Goal: Information Seeking & Learning: Learn about a topic

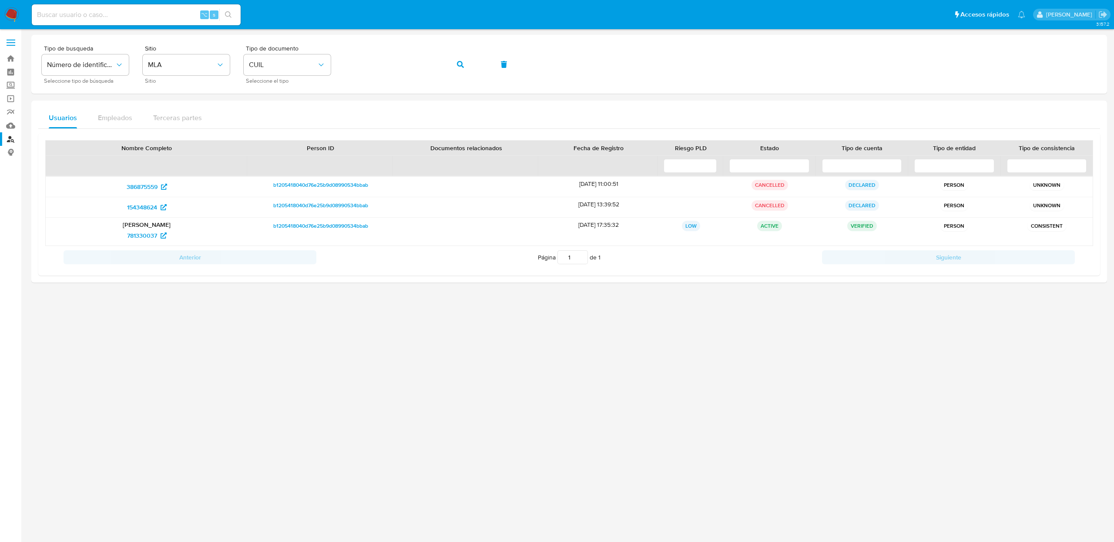
click at [15, 16] on img at bounding box center [11, 14] width 15 height 15
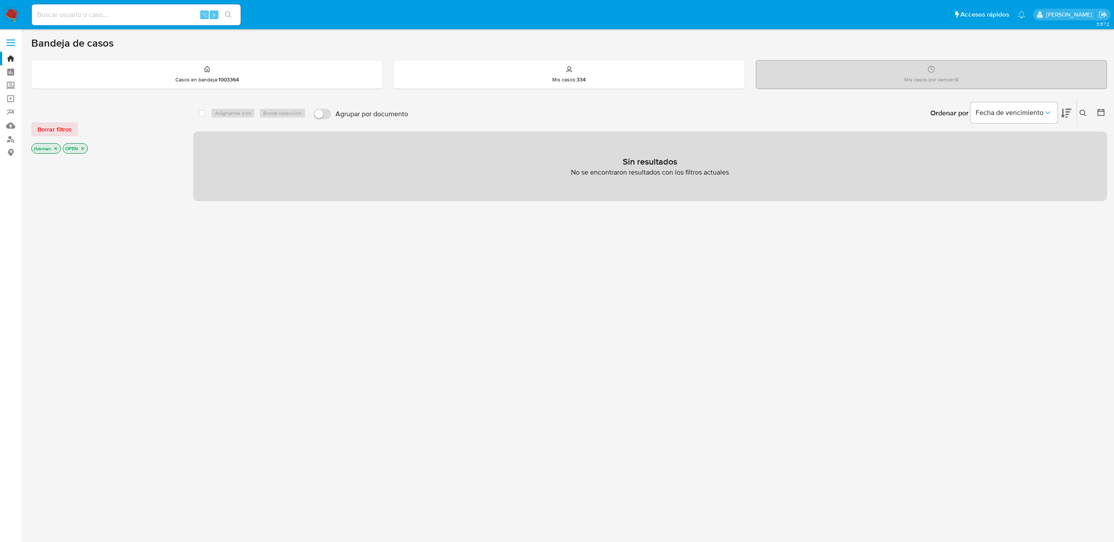
click at [86, 149] on p "OPEN" at bounding box center [75, 149] width 24 height 10
click at [85, 149] on icon "close-filter" at bounding box center [82, 148] width 5 height 5
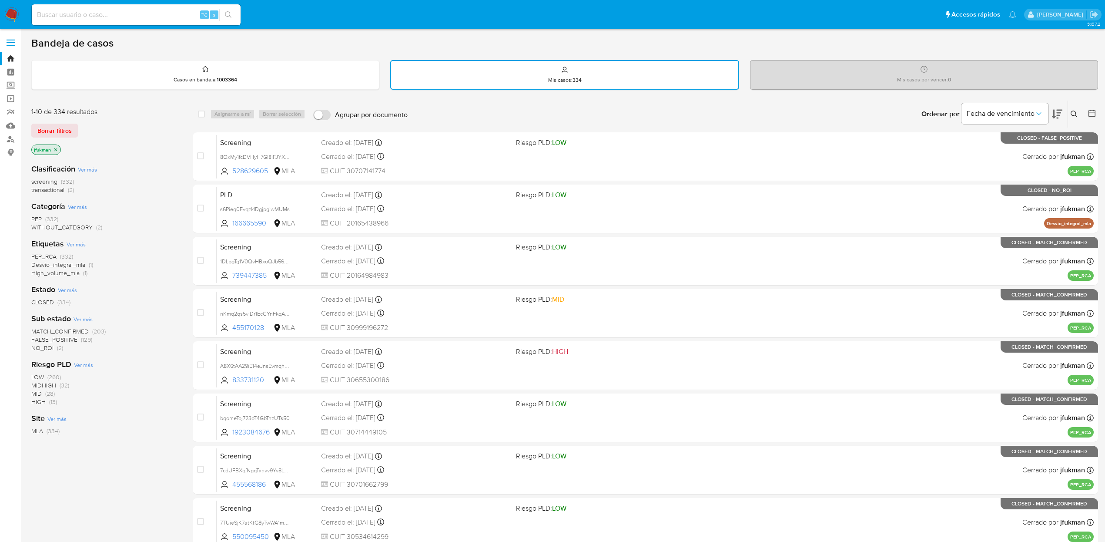
click at [49, 188] on span "transactional" at bounding box center [47, 189] width 33 height 9
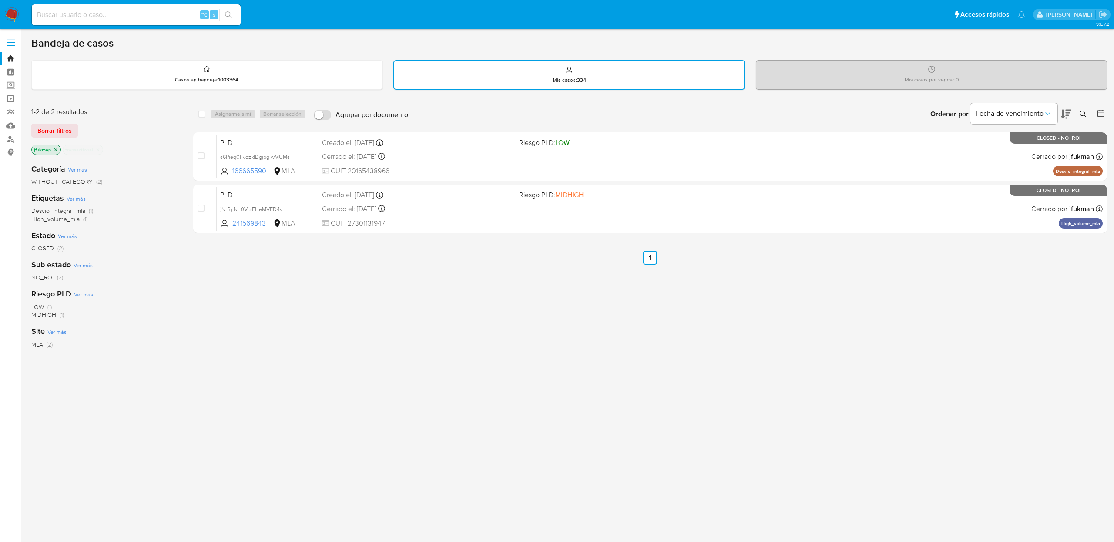
click at [96, 148] on icon "close-filter" at bounding box center [97, 149] width 5 height 5
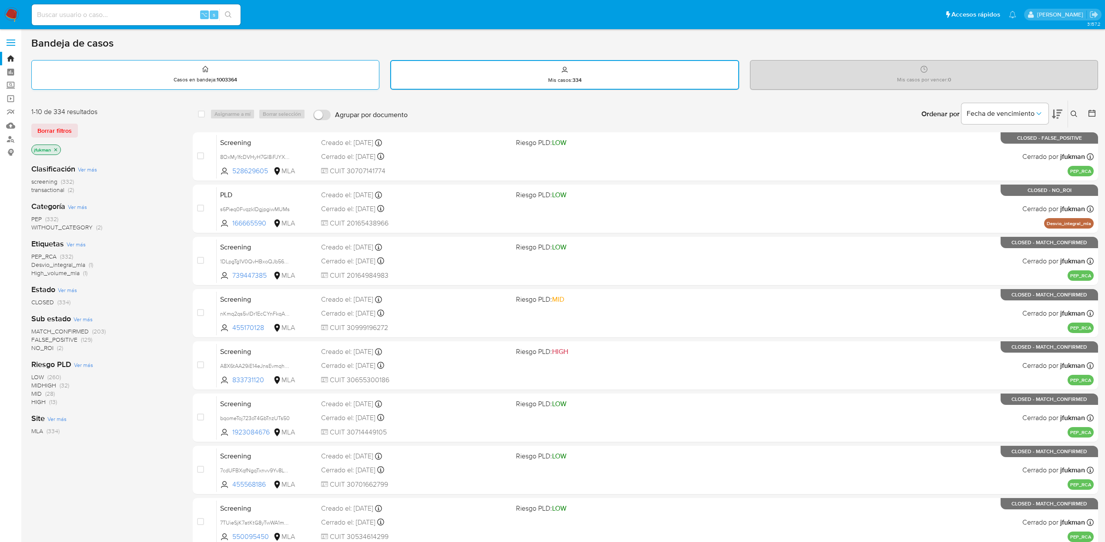
click at [250, 71] on div "Casos en bandeja : 1003364" at bounding box center [205, 74] width 347 height 28
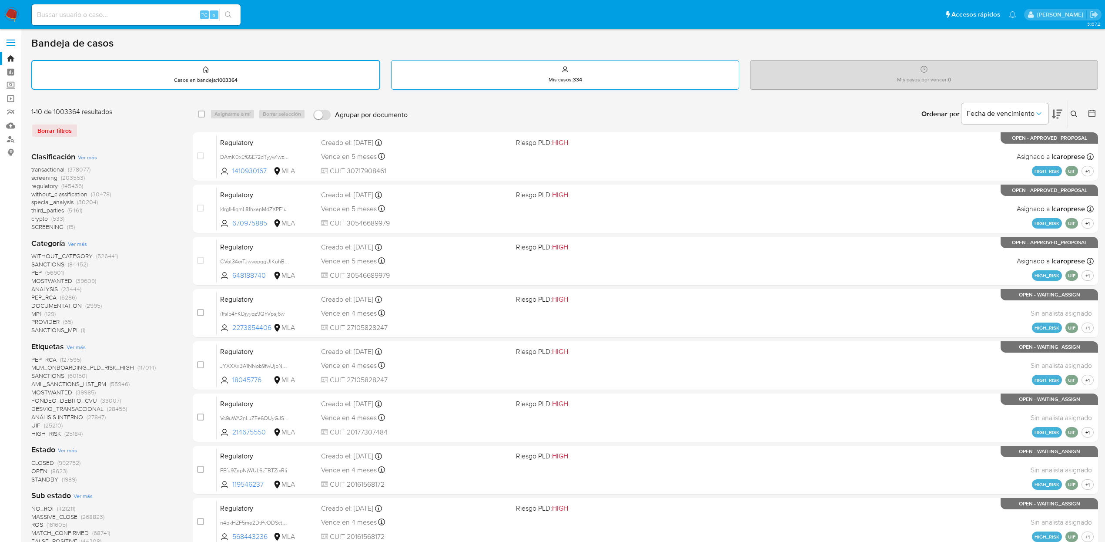
click at [539, 76] on div "Mis casos : 334" at bounding box center [565, 74] width 347 height 28
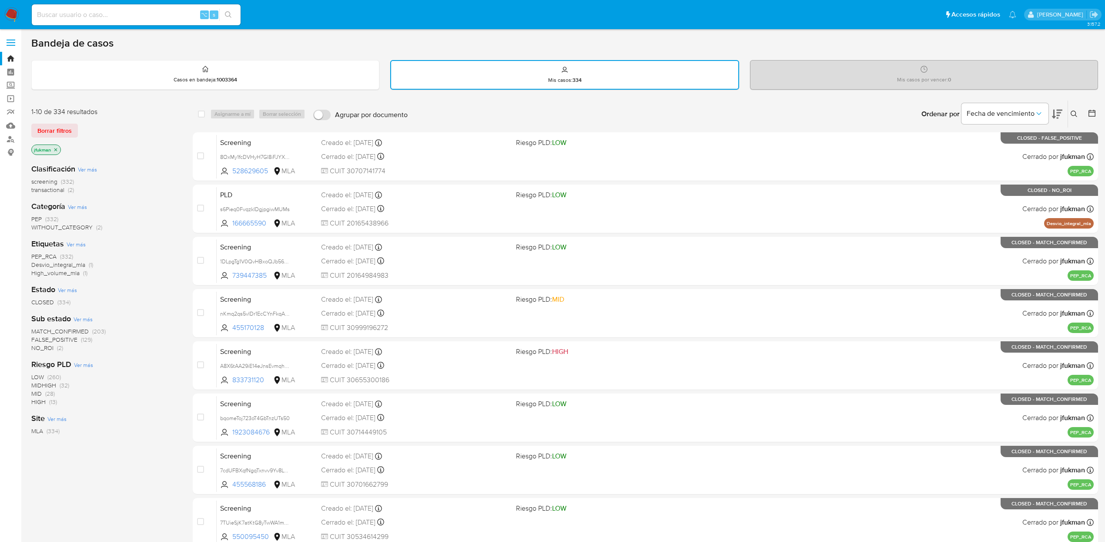
click at [49, 178] on span "screening" at bounding box center [44, 181] width 26 height 9
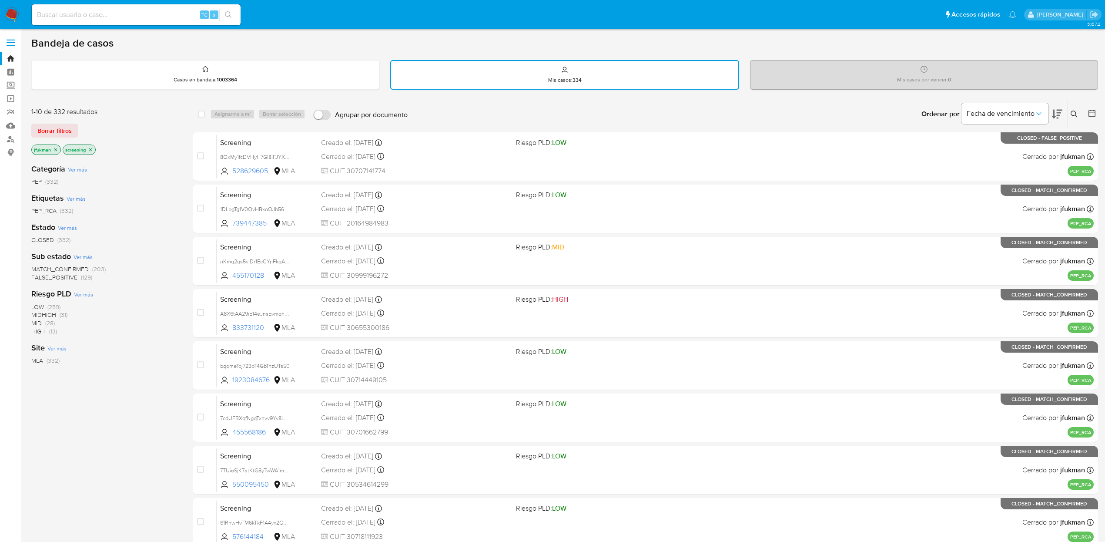
click at [92, 149] on icon "close-filter" at bounding box center [90, 149] width 3 height 3
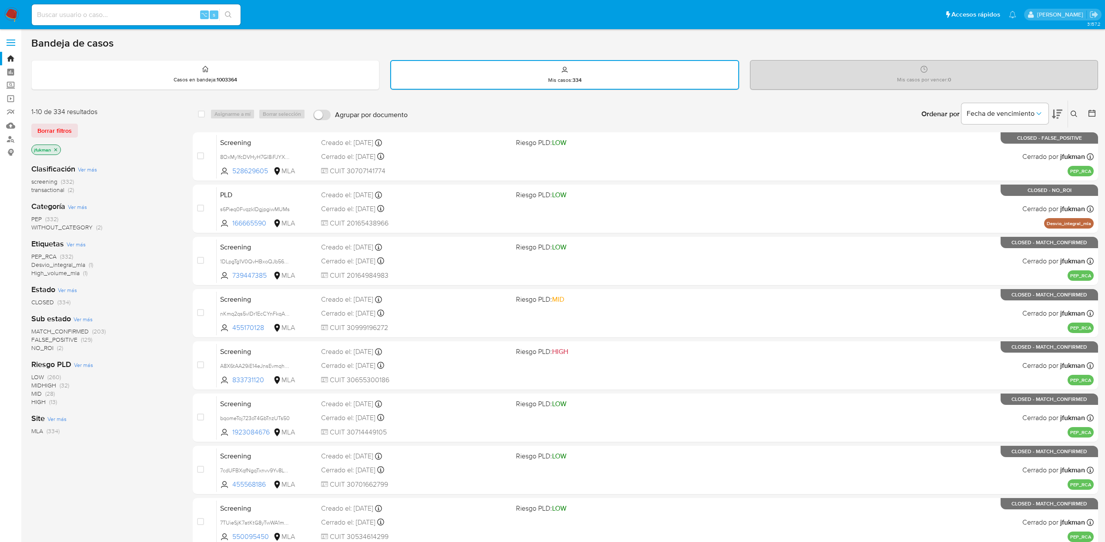
click at [59, 189] on span "transactional" at bounding box center [47, 189] width 33 height 9
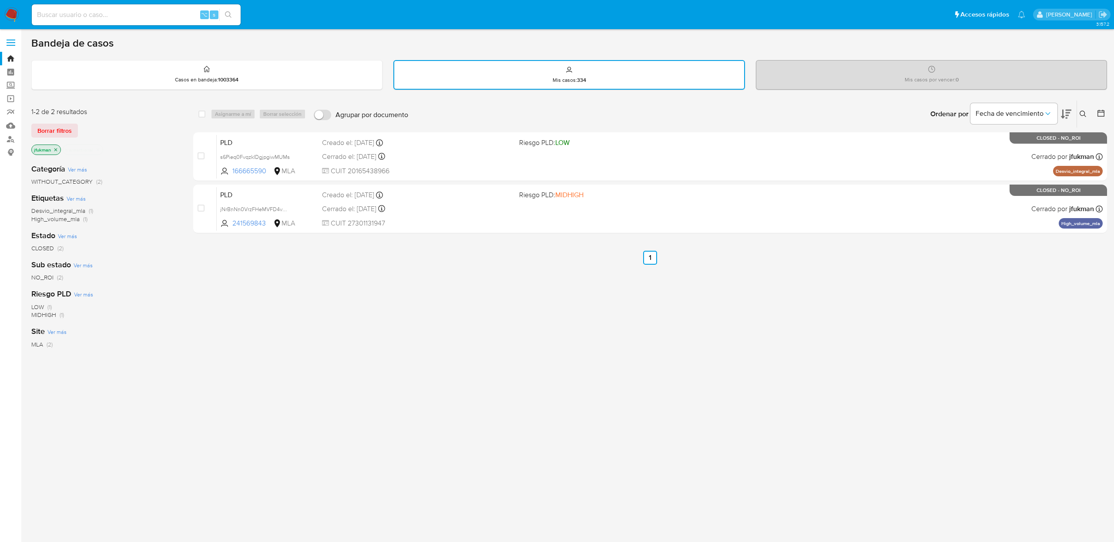
click at [100, 149] on icon "close-filter" at bounding box center [97, 149] width 5 height 5
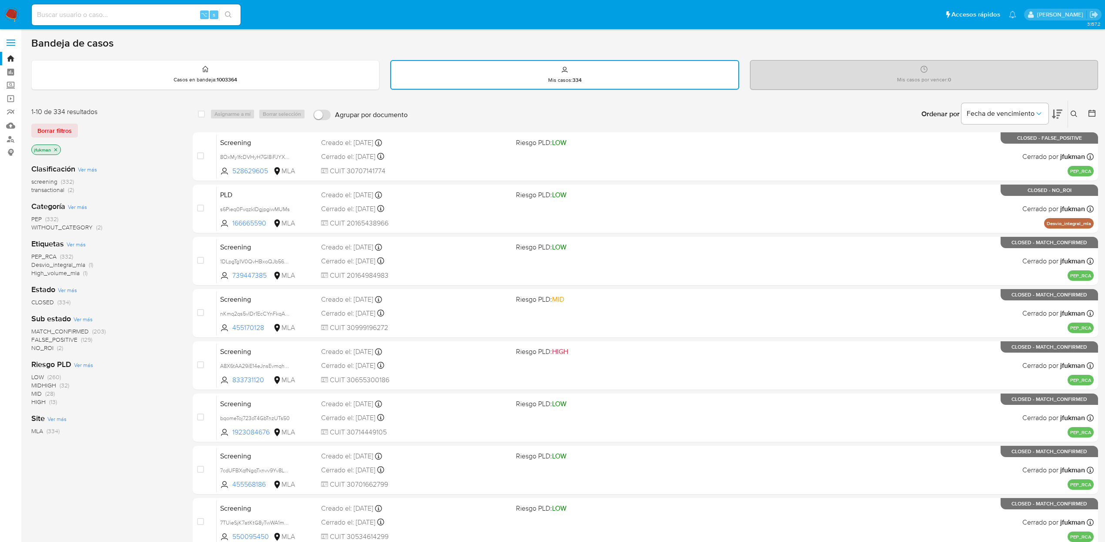
click at [33, 298] on span "CLOSED" at bounding box center [42, 302] width 23 height 9
click at [61, 191] on span "transactional" at bounding box center [47, 189] width 33 height 9
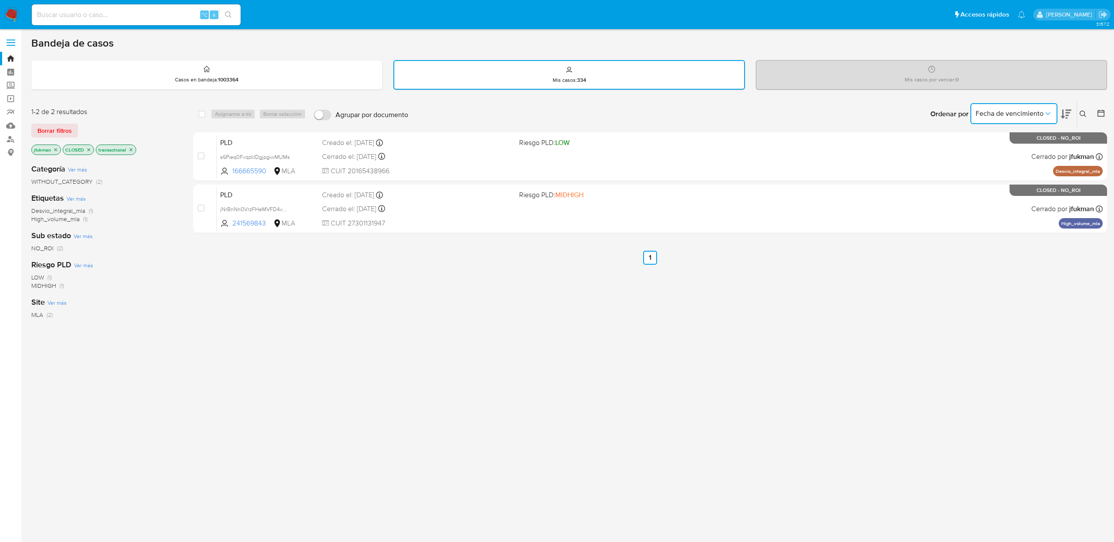
click at [1035, 116] on span "Fecha de vencimiento" at bounding box center [1010, 113] width 68 height 9
click at [1101, 113] on icon at bounding box center [1101, 113] width 9 height 9
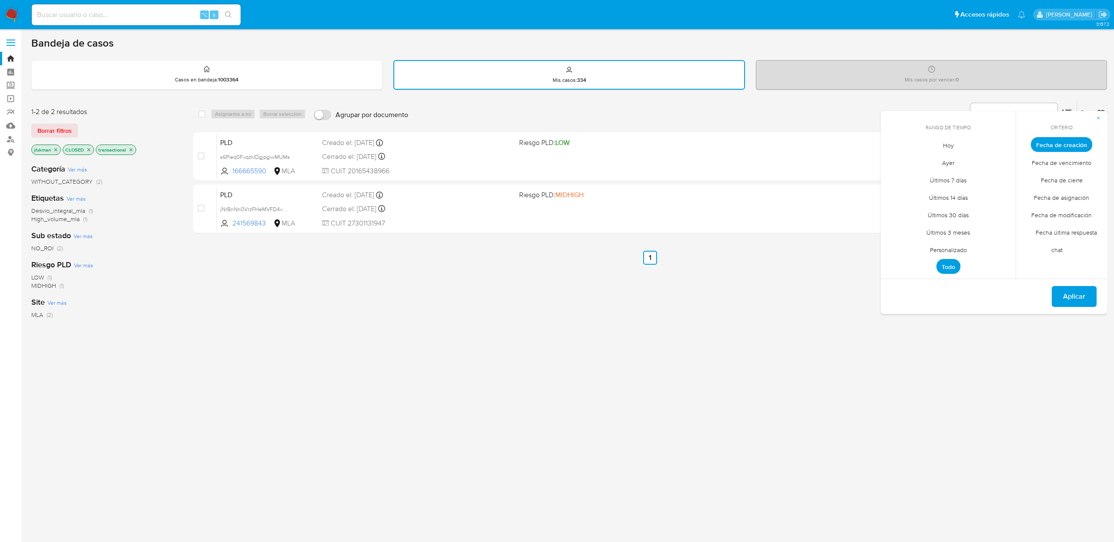
click at [949, 266] on span "Todo" at bounding box center [949, 266] width 24 height 15
click at [1073, 294] on span "Aplicar" at bounding box center [1074, 296] width 22 height 19
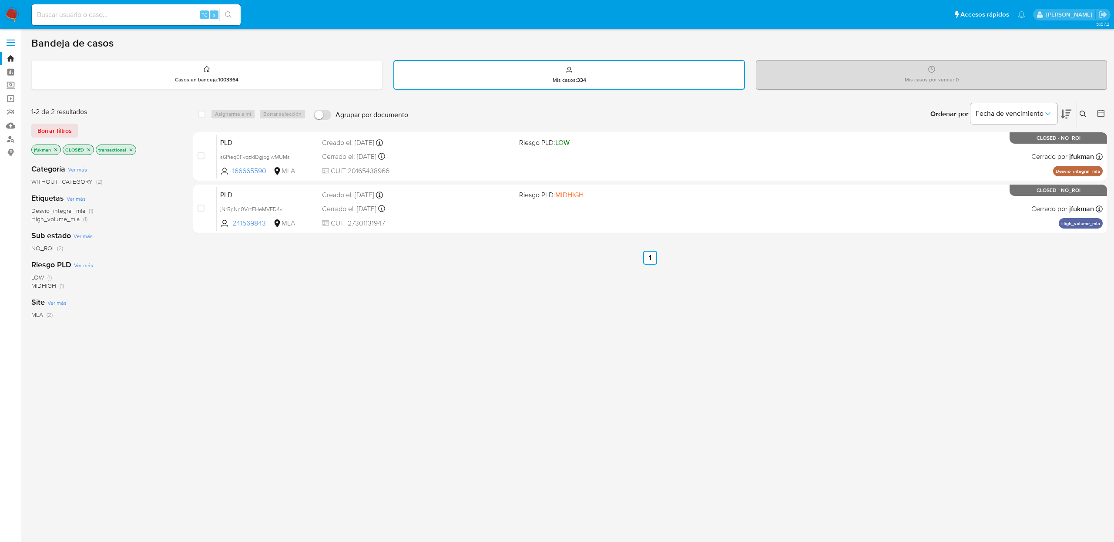
click at [1098, 113] on icon at bounding box center [1101, 113] width 7 height 7
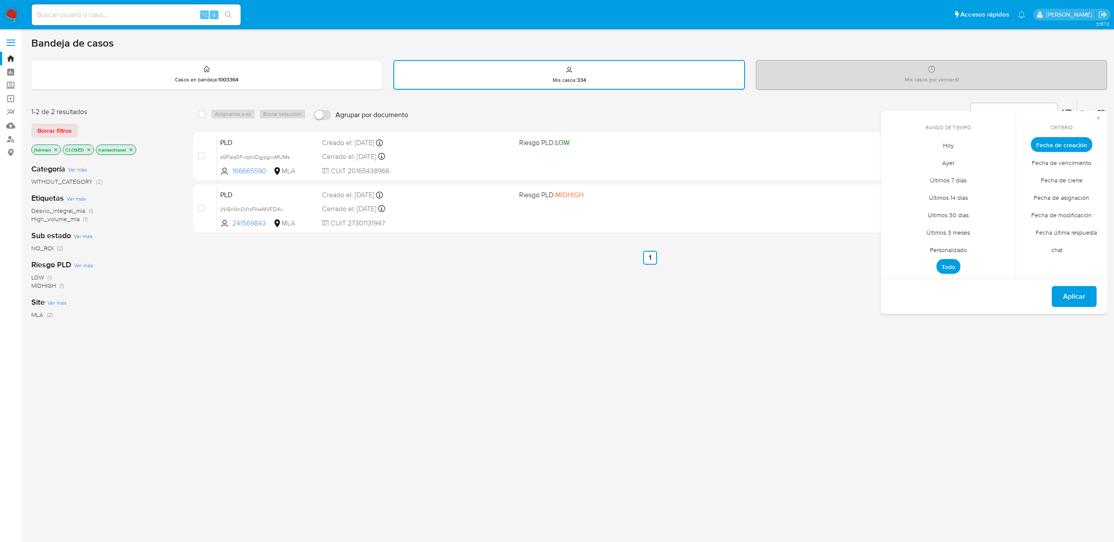
click at [950, 250] on span "Personalizado" at bounding box center [948, 250] width 55 height 18
click at [897, 161] on icon "Mes anterior" at bounding box center [894, 160] width 10 height 10
click at [895, 160] on icon "Mes anterior" at bounding box center [894, 160] width 10 height 10
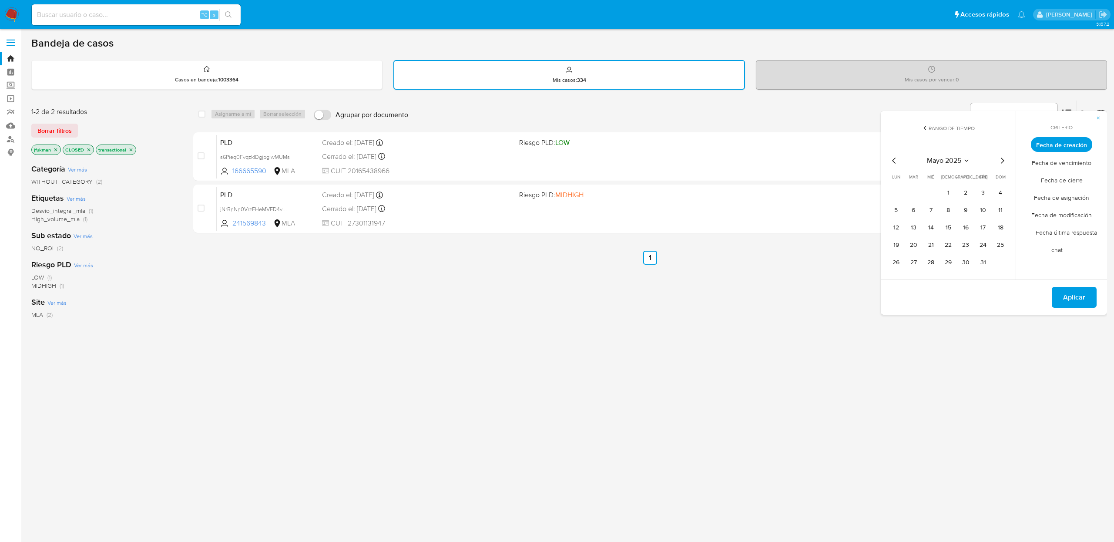
click at [893, 162] on icon "Mes anterior" at bounding box center [894, 160] width 10 height 10
click at [928, 193] on button "1" at bounding box center [931, 193] width 14 height 14
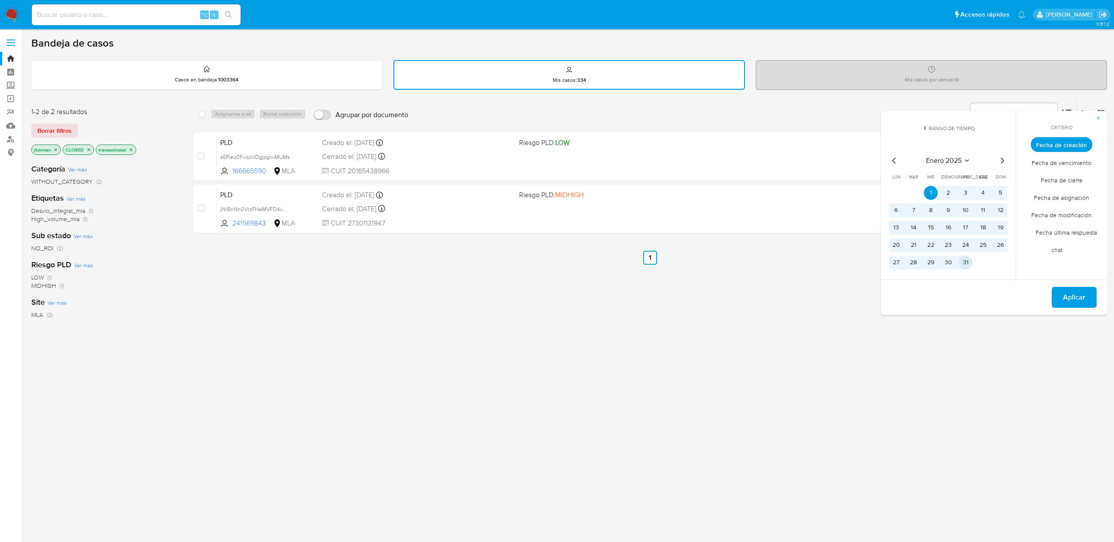
click at [969, 266] on button "31" at bounding box center [966, 262] width 14 height 14
click at [1051, 295] on div "Del [DATE] al [DATE] Aplicar" at bounding box center [994, 296] width 226 height 35
click at [1069, 296] on span "Aplicar" at bounding box center [1074, 297] width 22 height 19
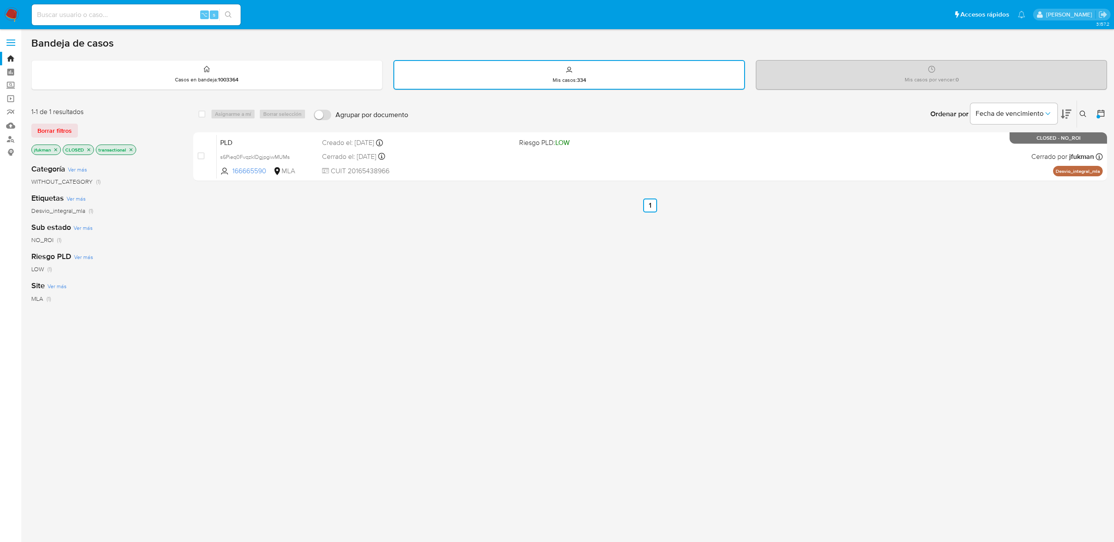
click at [6, 11] on img at bounding box center [11, 14] width 15 height 15
